Goal: Check status

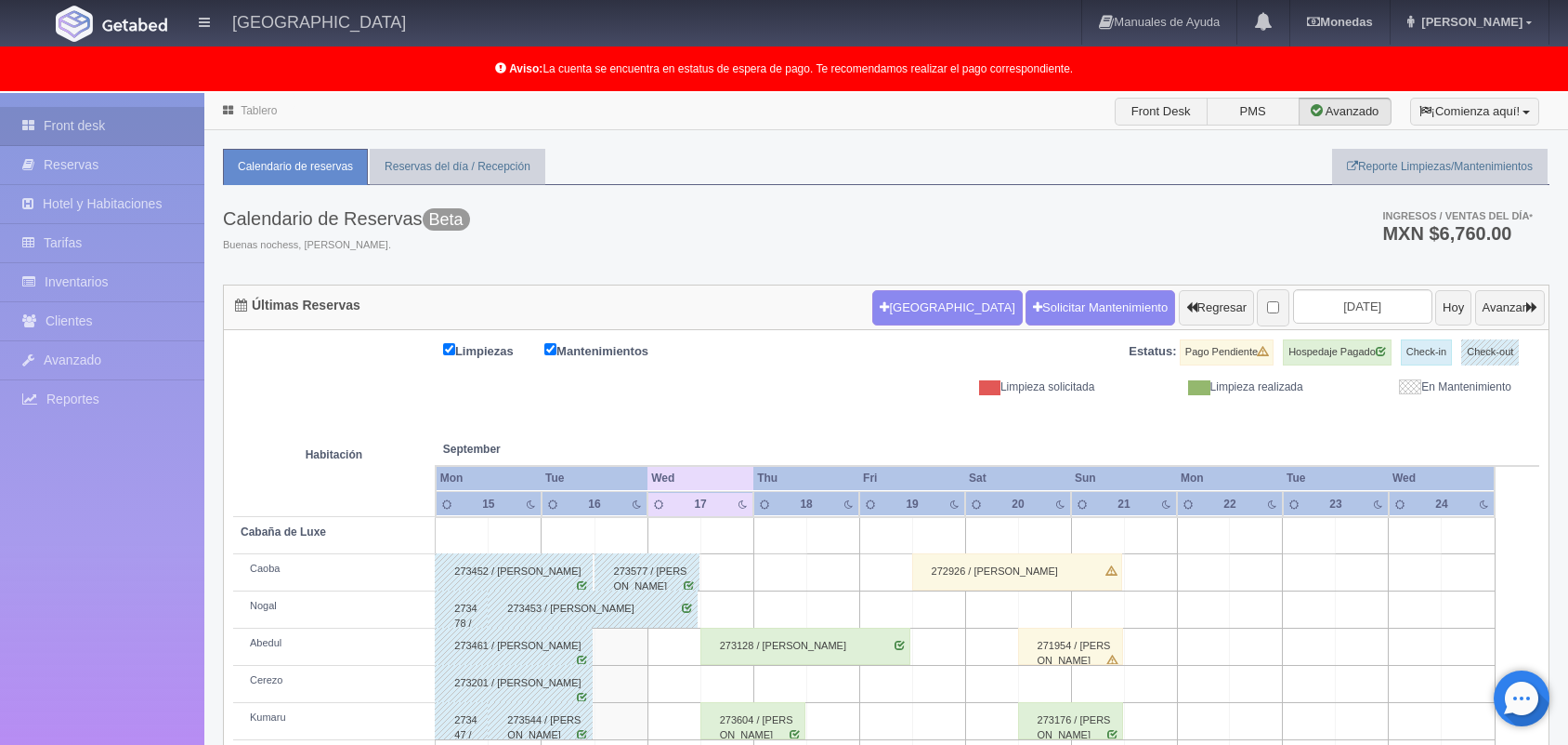
scroll to position [257, 0]
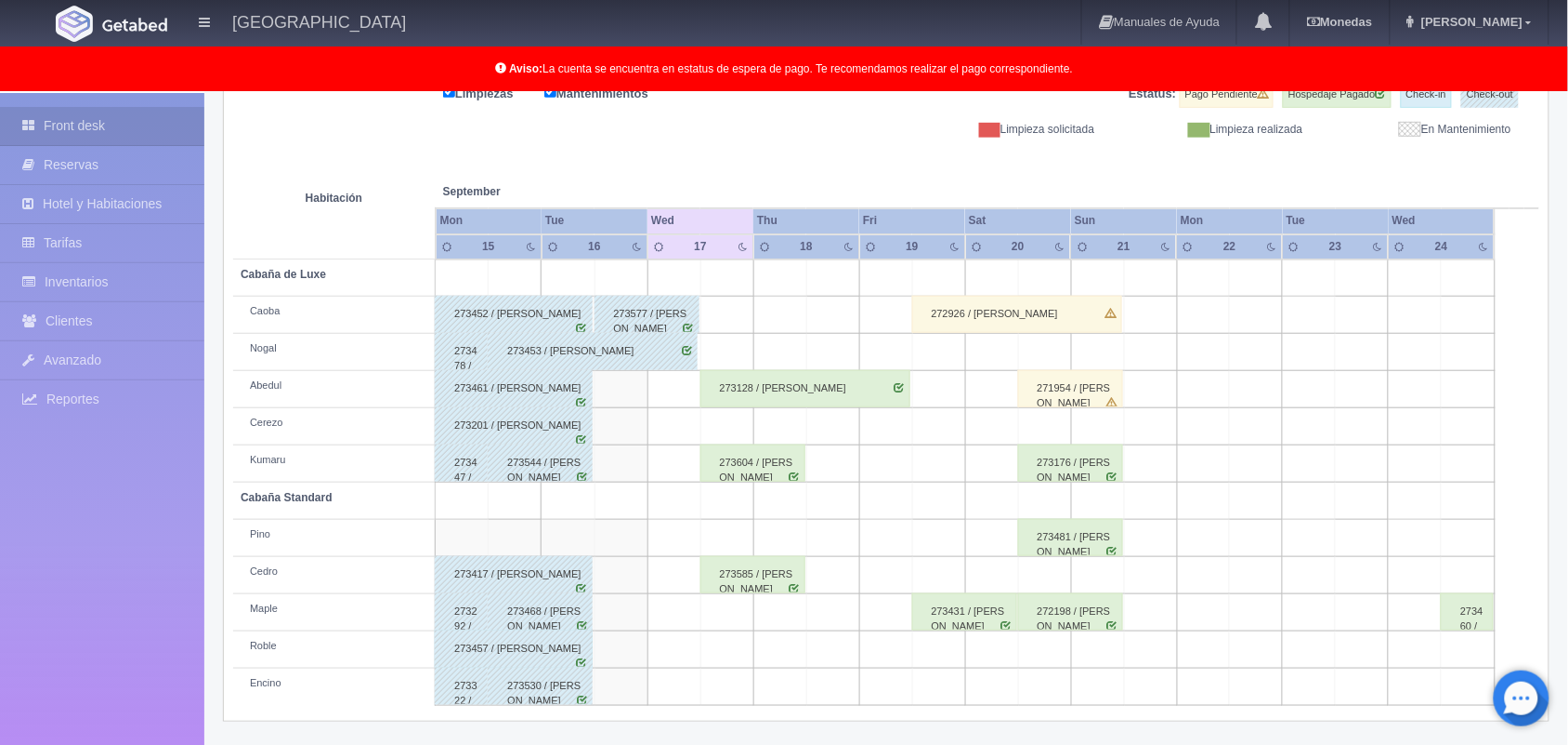
click at [1138, 58] on div "Aviso: La cuenta se encuentra en estatus de espera de pago. Te recomendamos rea…" at bounding box center [784, 69] width 1568 height 45
click at [1133, 165] on th at bounding box center [1204, 173] width 159 height 71
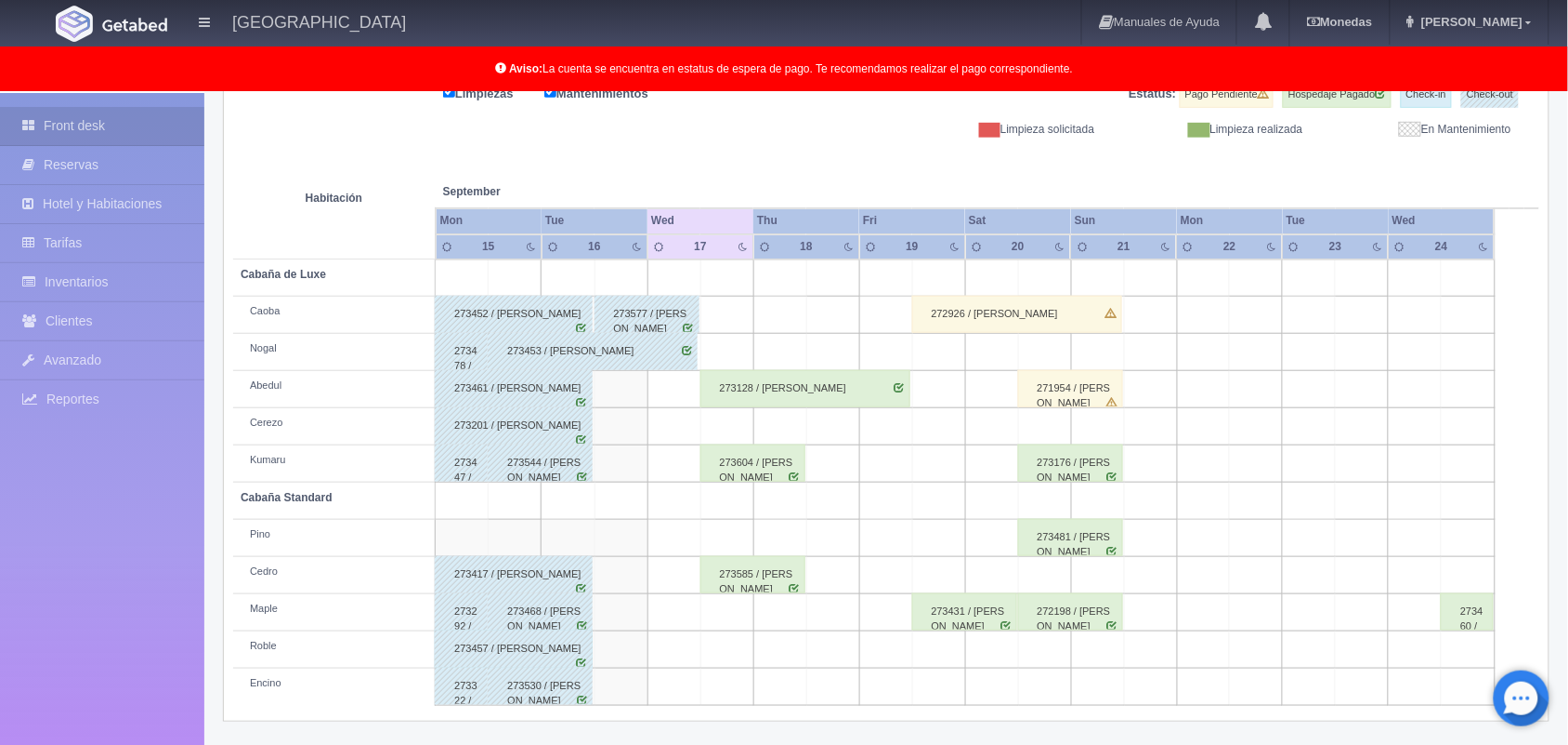
click at [1133, 165] on th at bounding box center [1204, 173] width 159 height 71
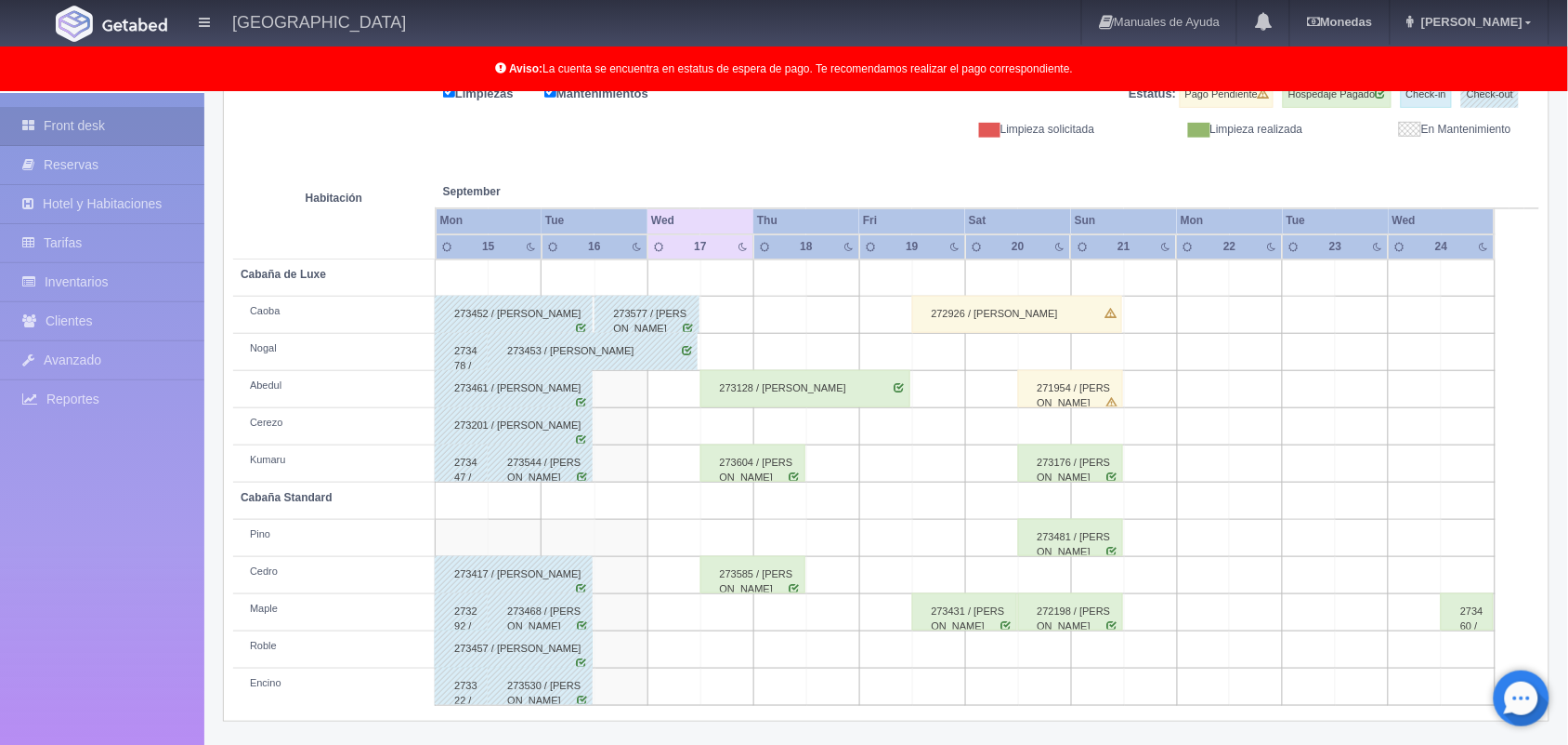
click at [1133, 165] on th at bounding box center [1204, 173] width 159 height 71
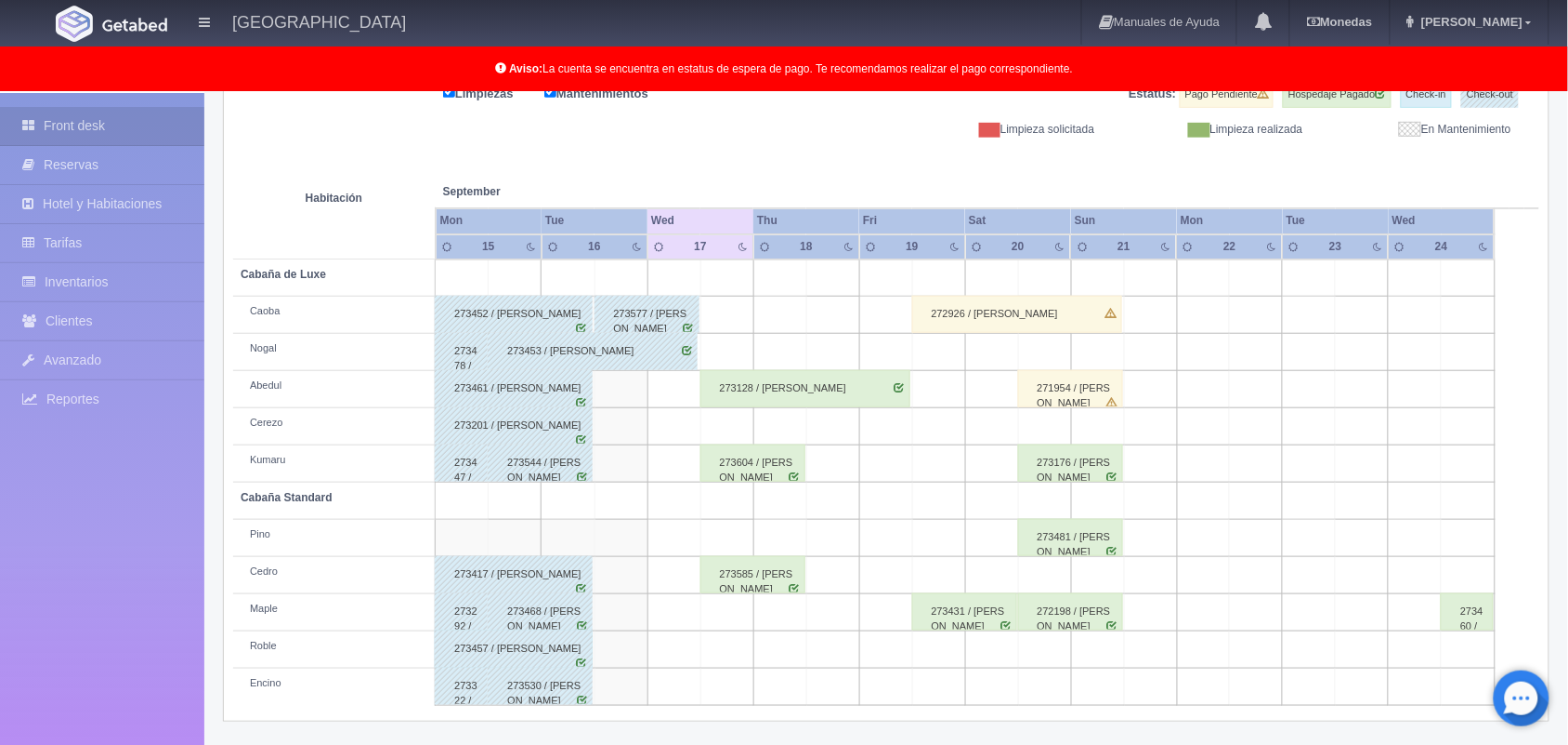
click at [1133, 165] on th at bounding box center [1204, 173] width 159 height 71
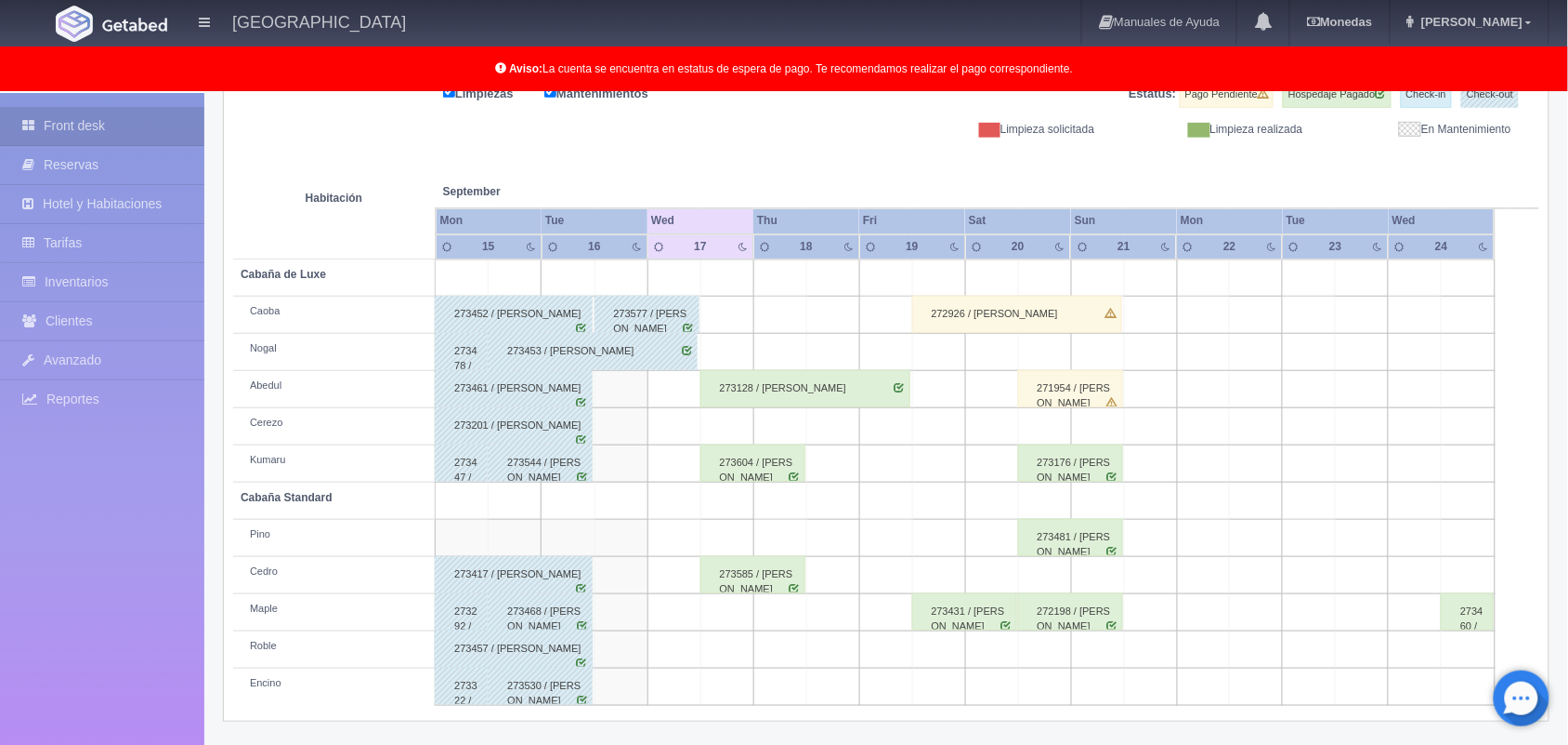
click at [1133, 165] on th at bounding box center [1204, 173] width 159 height 71
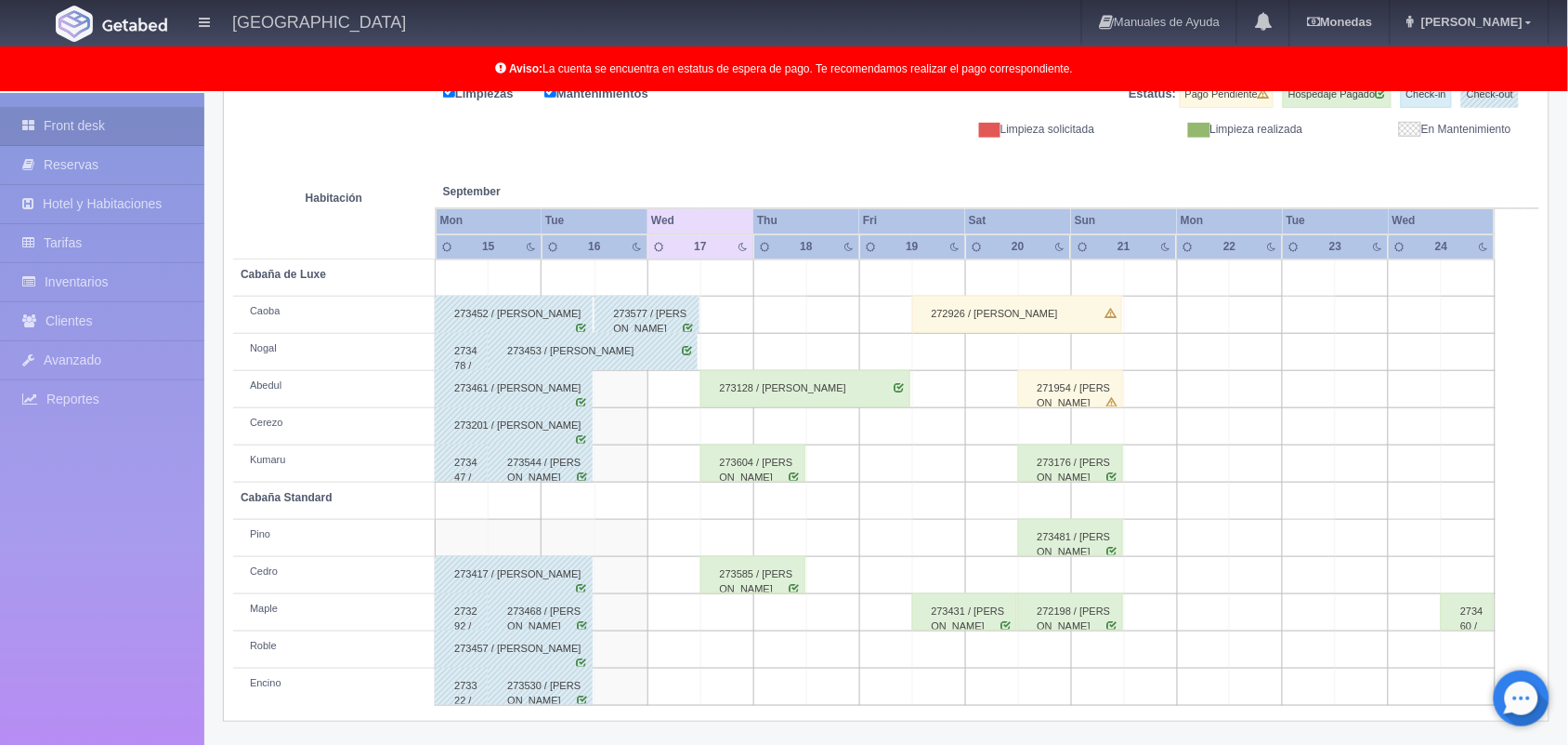
click at [1133, 165] on th at bounding box center [1204, 173] width 159 height 71
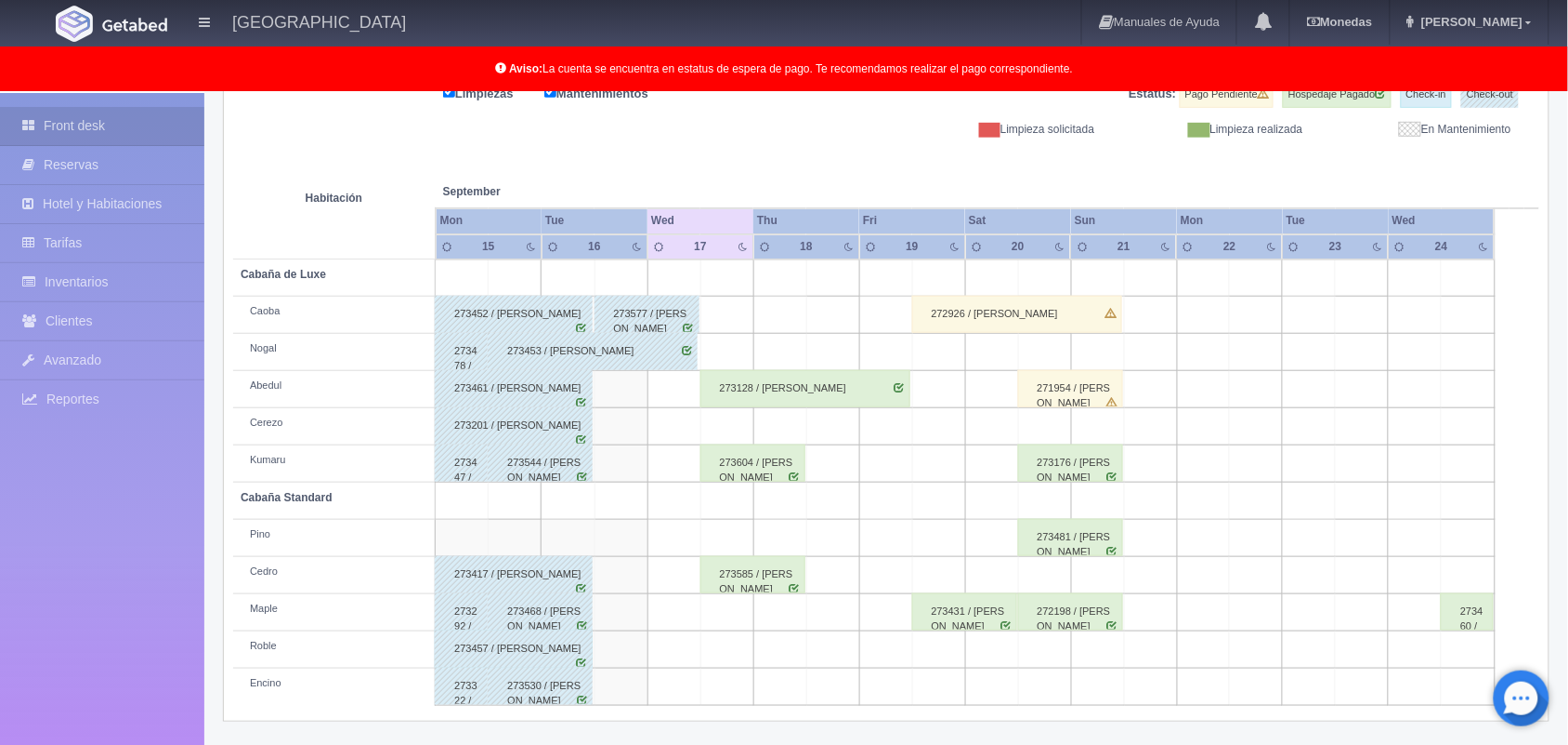
click at [1133, 165] on th at bounding box center [1204, 173] width 159 height 71
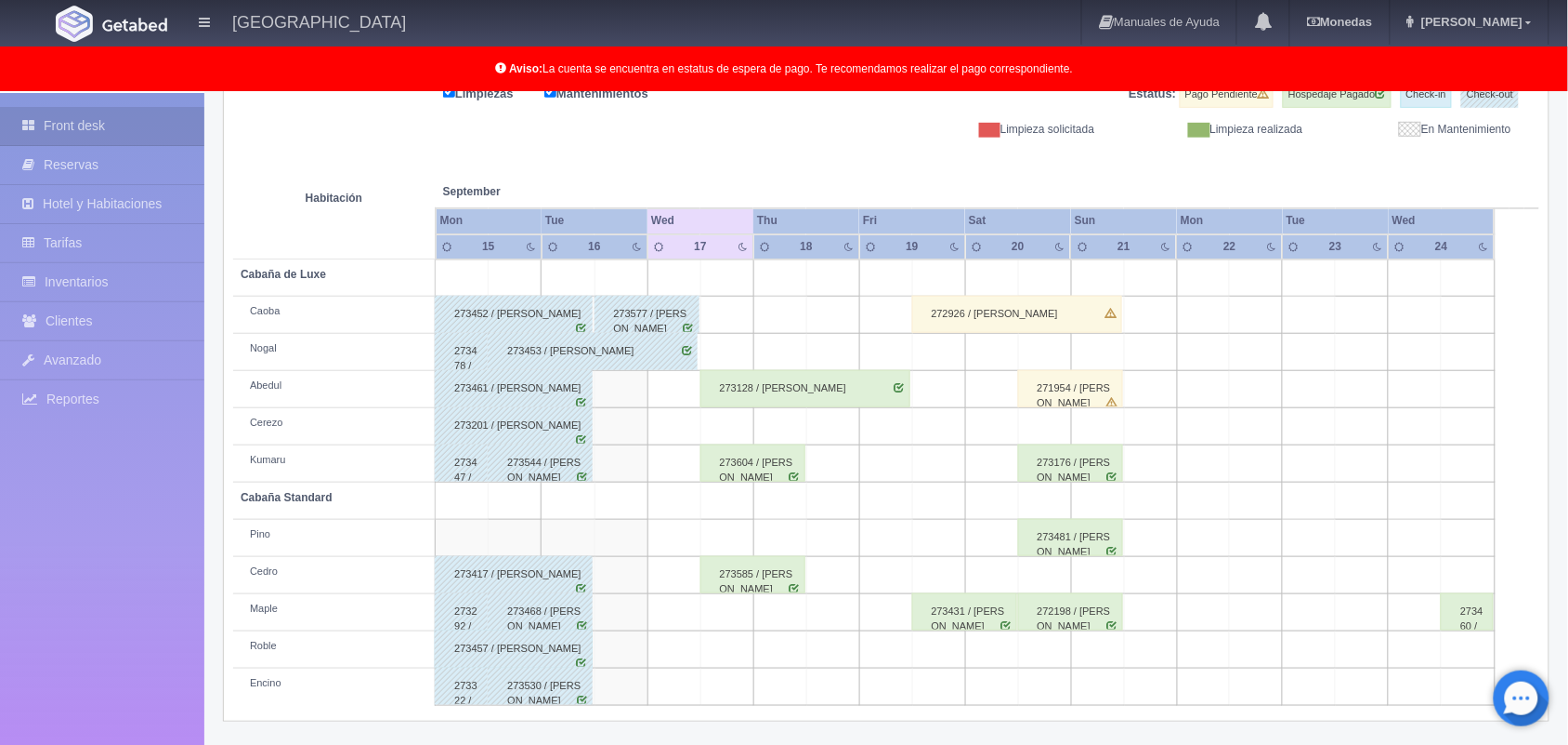
click at [1133, 165] on th at bounding box center [1204, 173] width 159 height 71
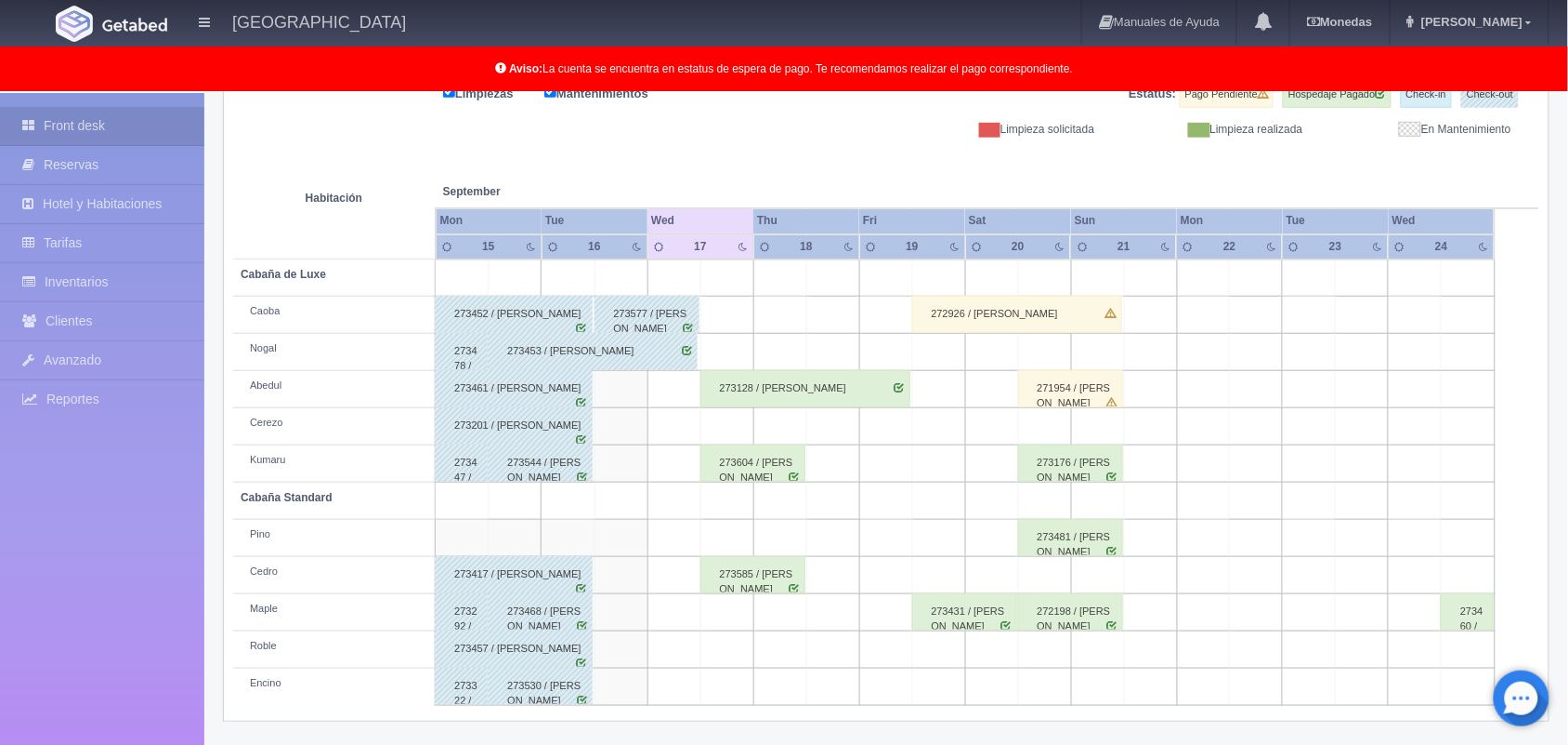
click at [1133, 165] on th at bounding box center [1204, 173] width 159 height 71
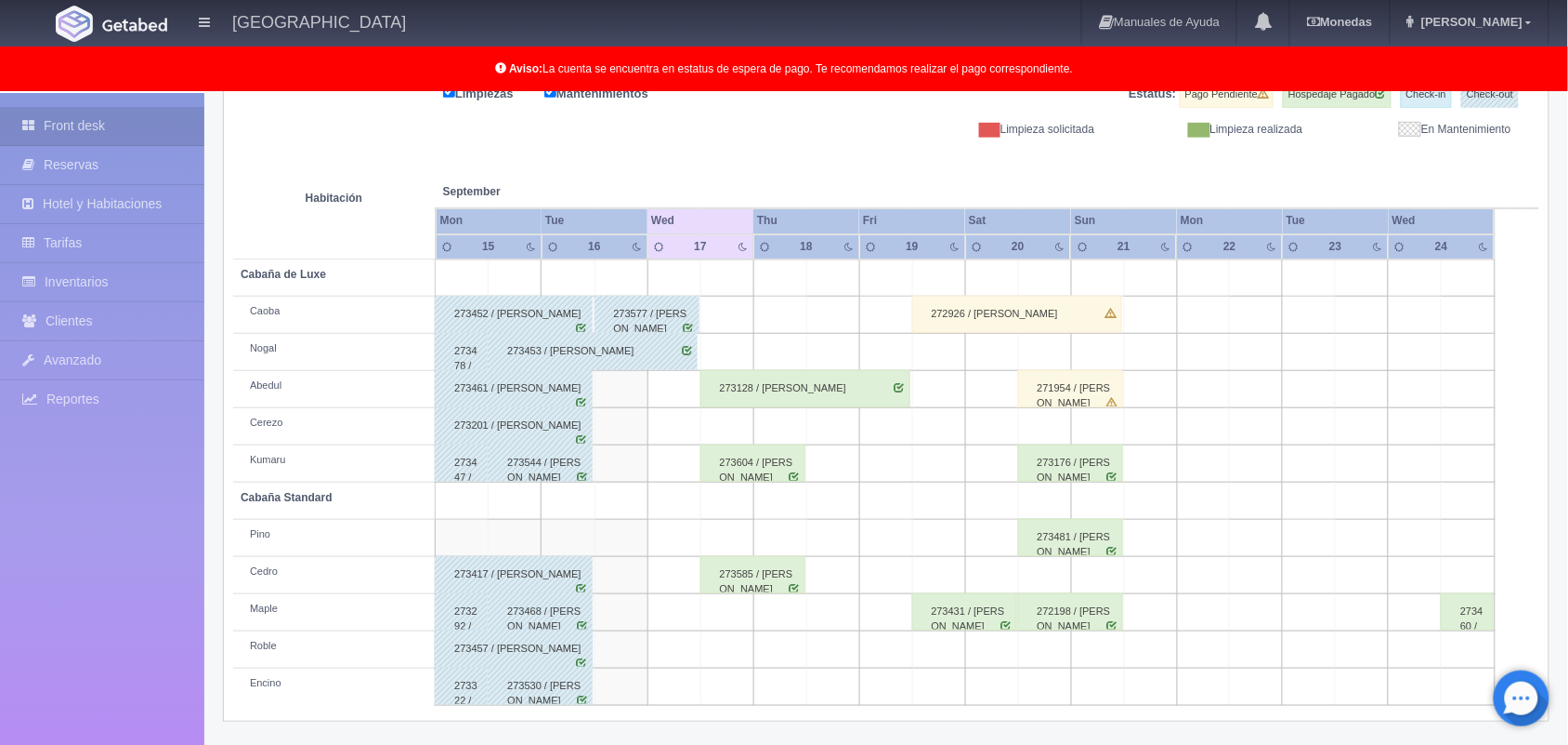
click at [1133, 165] on th at bounding box center [1204, 173] width 159 height 71
click at [1411, 201] on th at bounding box center [1363, 173] width 159 height 71
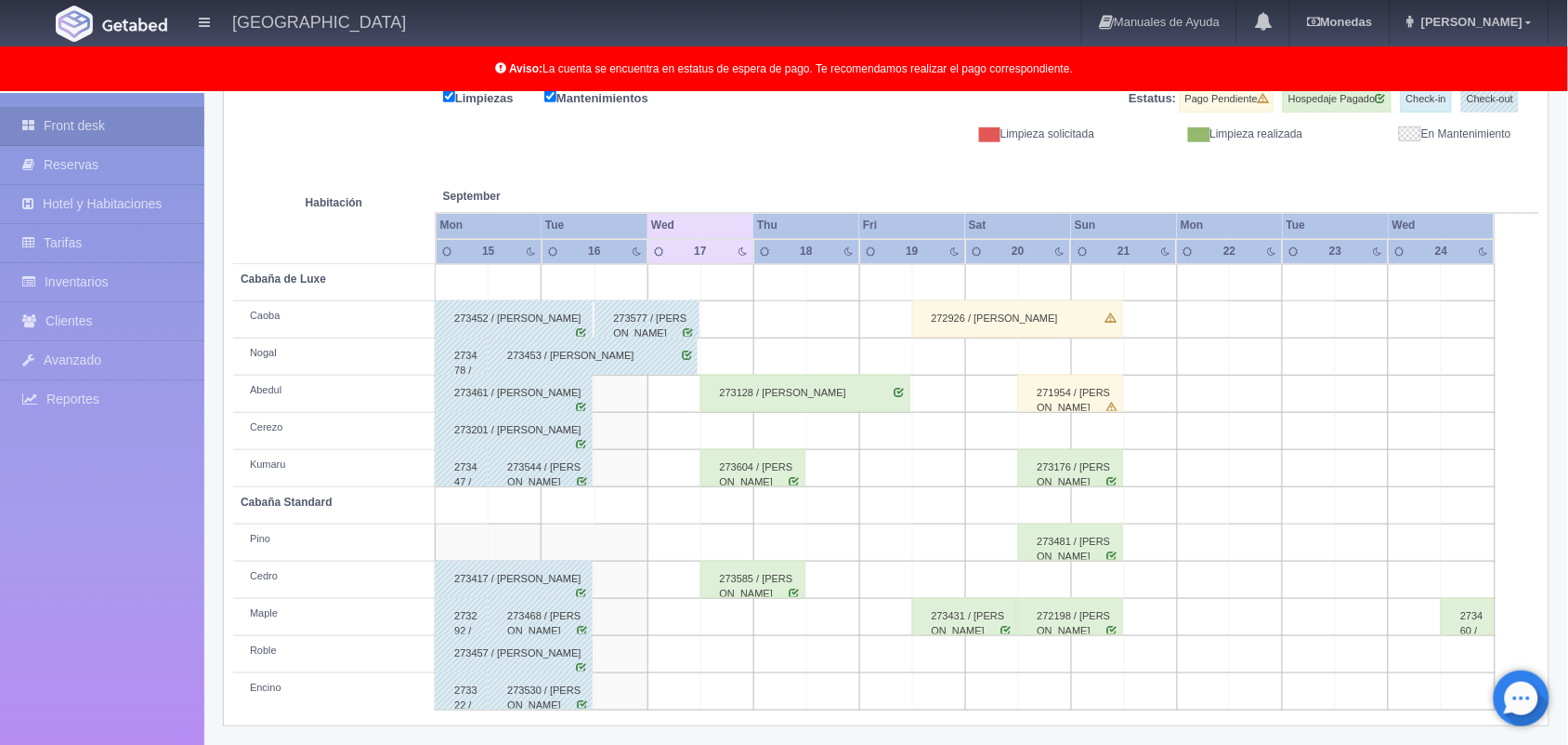
scroll to position [252, 0]
